Goal: Navigation & Orientation: Find specific page/section

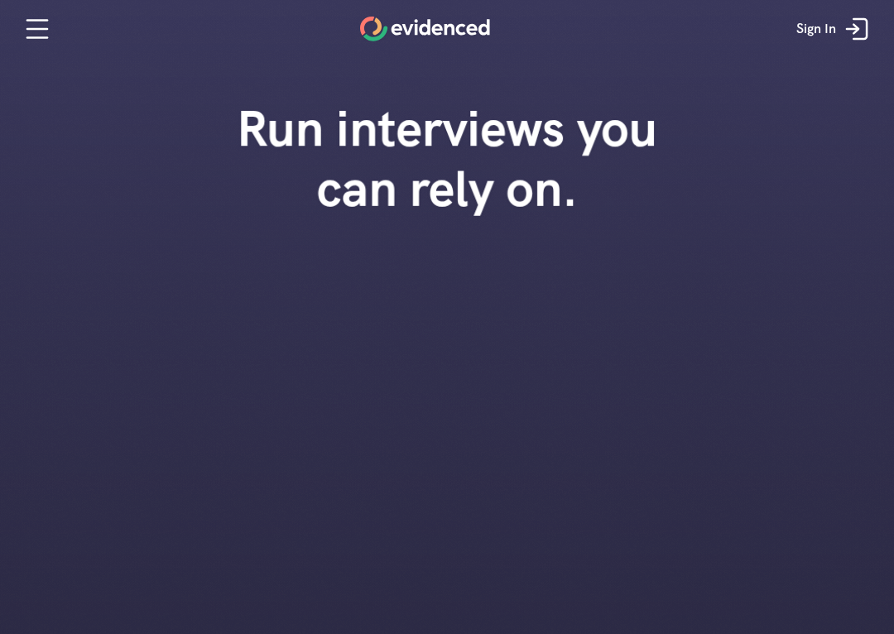
click at [879, 9] on link "Sign In" at bounding box center [835, 29] width 102 height 50
